Goal: Task Accomplishment & Management: Use online tool/utility

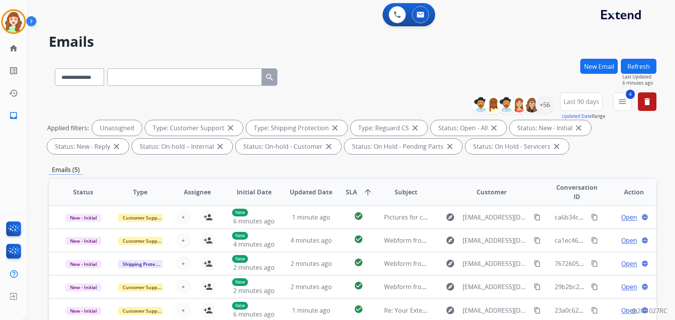
select select "**********"
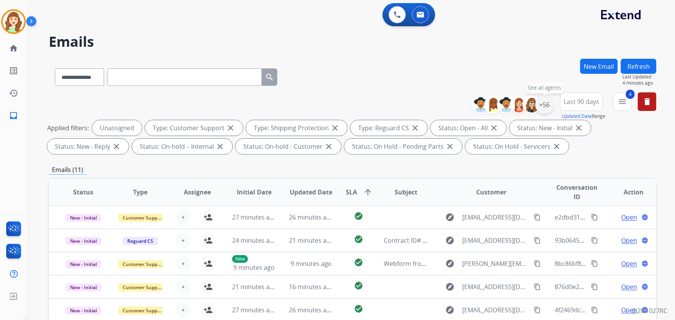
click at [545, 108] on div "+56" at bounding box center [545, 105] width 19 height 19
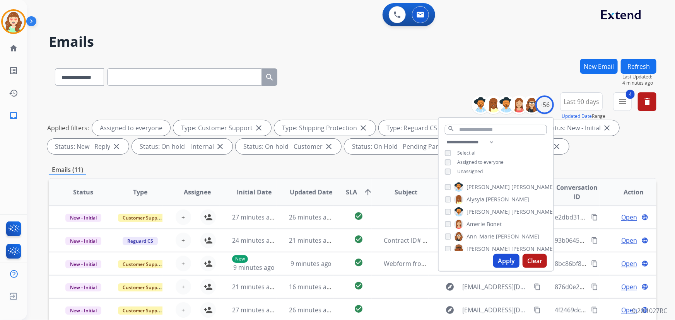
click at [508, 260] on button "Apply" at bounding box center [506, 261] width 26 height 14
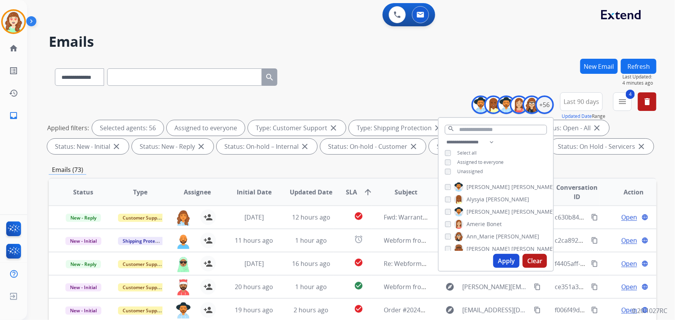
click at [531, 260] on button "Clear" at bounding box center [535, 261] width 24 height 14
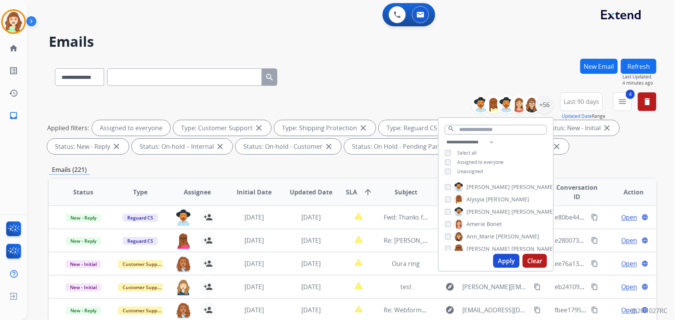
click at [509, 262] on button "Apply" at bounding box center [506, 261] width 26 height 14
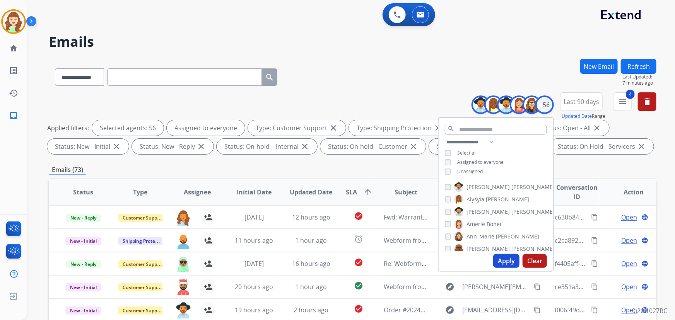
click at [536, 259] on button "Clear" at bounding box center [535, 261] width 24 height 14
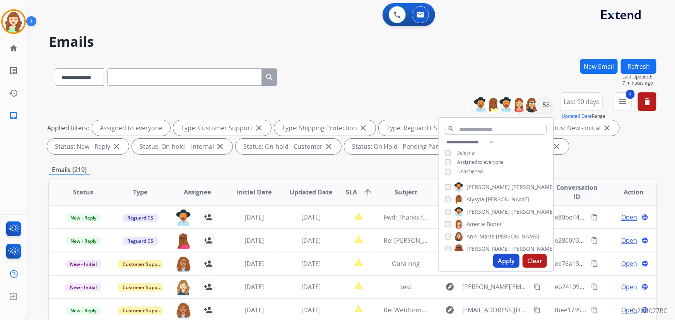
click at [505, 257] on button "Apply" at bounding box center [506, 261] width 26 height 14
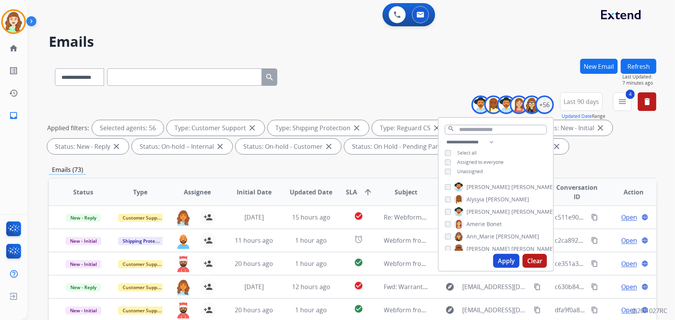
click at [530, 255] on button "Clear" at bounding box center [535, 261] width 24 height 14
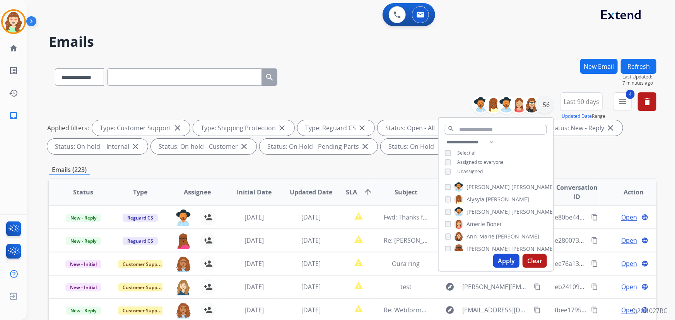
click at [448, 220] on div "[PERSON_NAME] [PERSON_NAME]" at bounding box center [473, 224] width 57 height 9
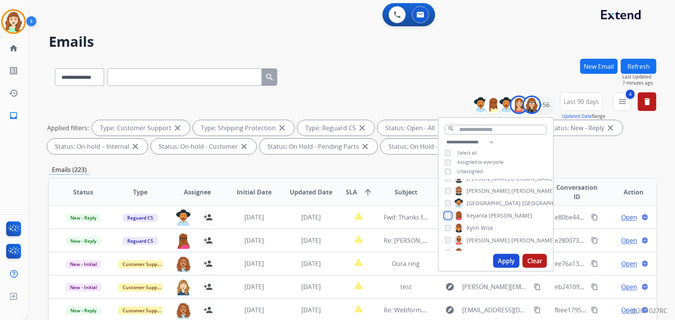
scroll to position [352, 0]
click at [447, 185] on div "[PERSON_NAME]" at bounding box center [469, 182] width 48 height 9
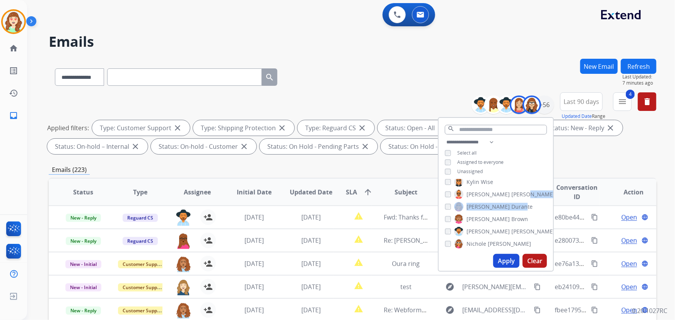
drag, startPoint x: 517, startPoint y: 205, endPoint x: 619, endPoint y: 200, distance: 102.3
click at [619, 200] on div "**********" at bounding box center [353, 268] width 608 height 419
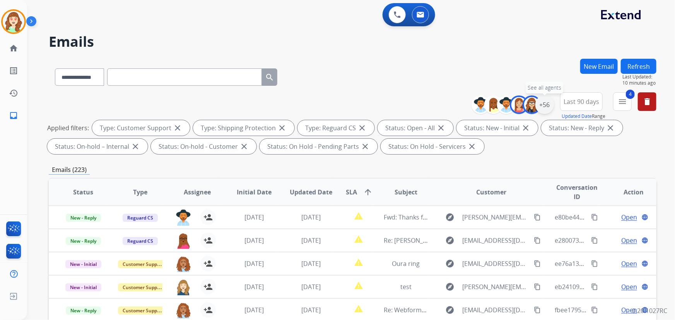
click at [543, 105] on div "+56" at bounding box center [545, 105] width 19 height 19
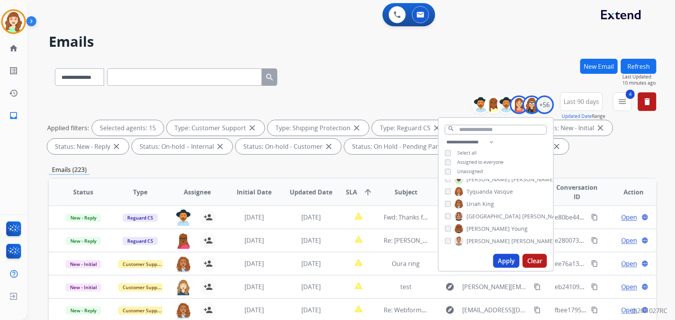
scroll to position [35, 0]
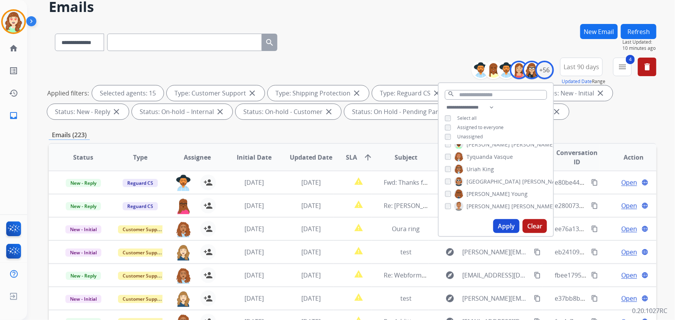
click at [507, 227] on button "Apply" at bounding box center [506, 226] width 26 height 14
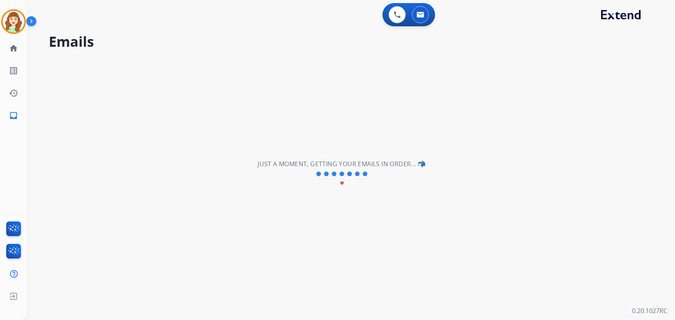
scroll to position [0, 0]
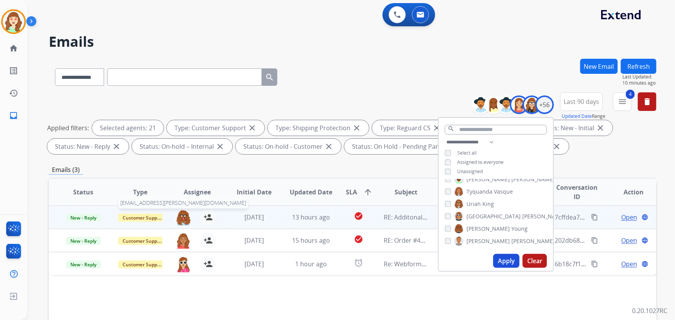
click at [183, 218] on img at bounding box center [183, 218] width 15 height 16
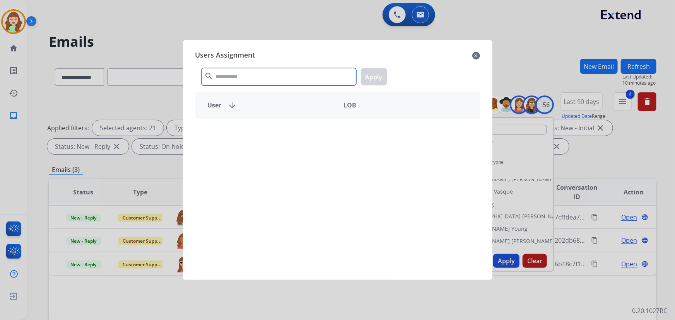
click at [271, 77] on input "text" at bounding box center [279, 76] width 155 height 17
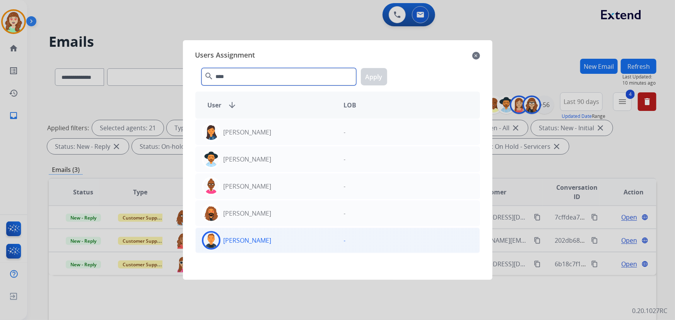
type input "****"
click at [264, 243] on div "[PERSON_NAME]" at bounding box center [267, 240] width 142 height 19
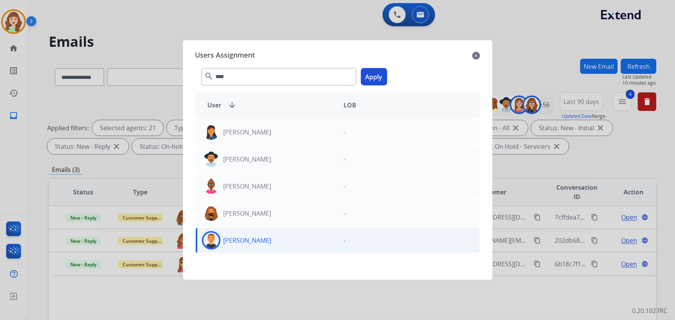
click at [377, 77] on button "Apply" at bounding box center [374, 76] width 26 height 17
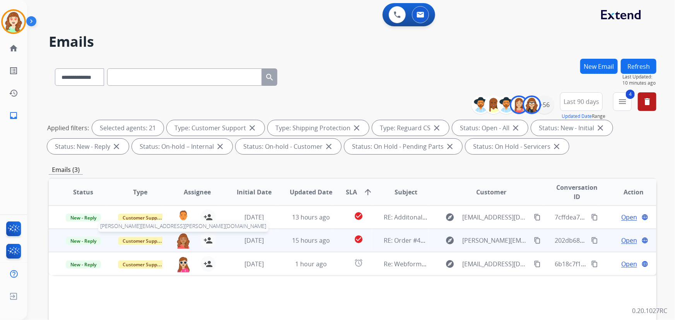
click at [179, 244] on img at bounding box center [183, 241] width 15 height 16
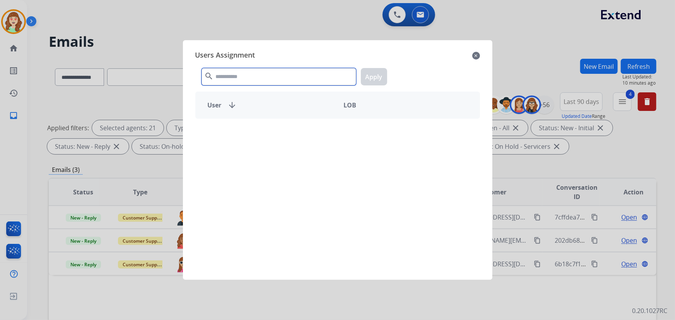
click at [278, 78] on input "text" at bounding box center [279, 76] width 155 height 17
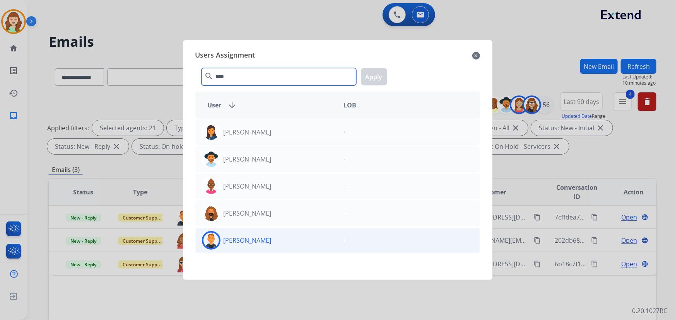
type input "****"
click at [267, 243] on div "[PERSON_NAME]" at bounding box center [267, 240] width 142 height 19
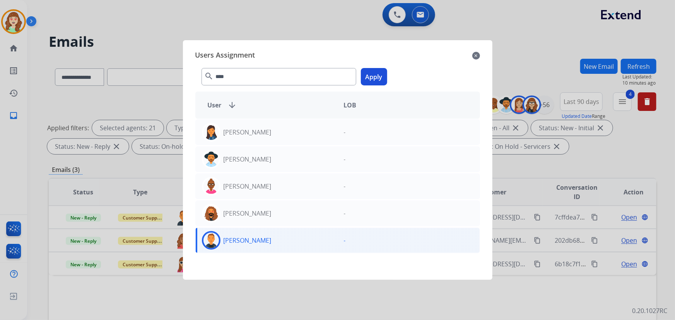
drag, startPoint x: 375, startPoint y: 80, endPoint x: 198, endPoint y: 266, distance: 257.4
click at [374, 80] on button "Apply" at bounding box center [374, 76] width 26 height 17
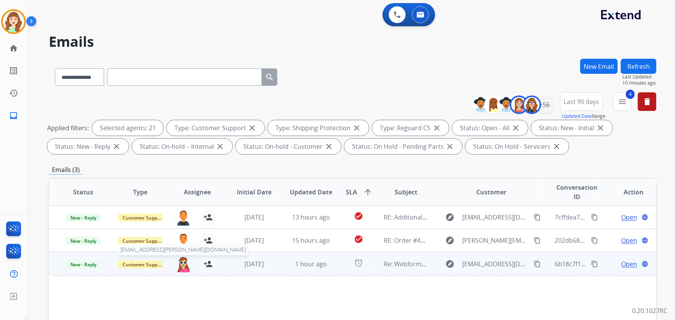
click at [182, 267] on img at bounding box center [183, 265] width 15 height 16
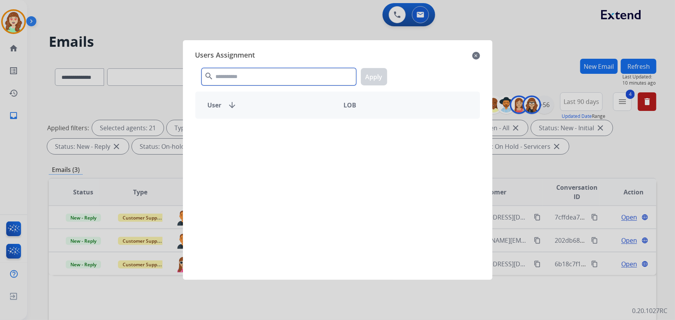
click at [268, 82] on input "text" at bounding box center [279, 76] width 155 height 17
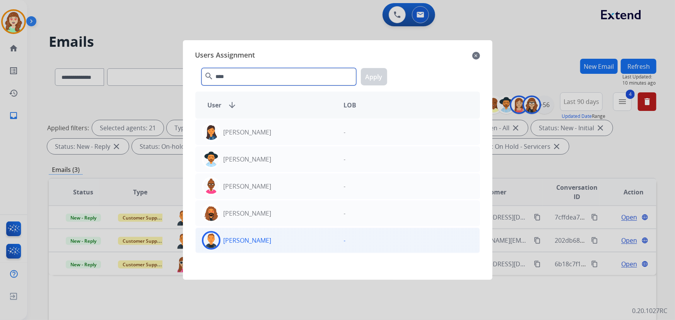
type input "****"
click at [267, 241] on div "[PERSON_NAME]" at bounding box center [267, 240] width 142 height 19
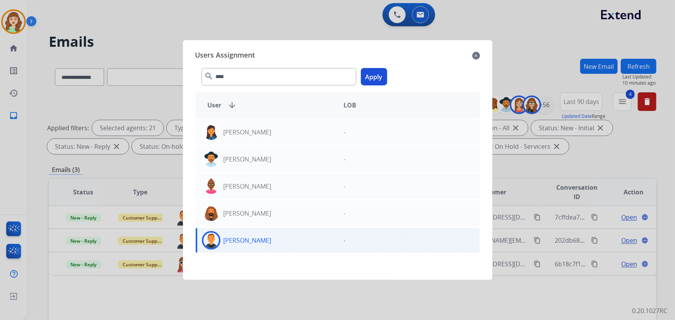
click at [377, 79] on button "Apply" at bounding box center [374, 76] width 26 height 17
